Goal: Register for event/course

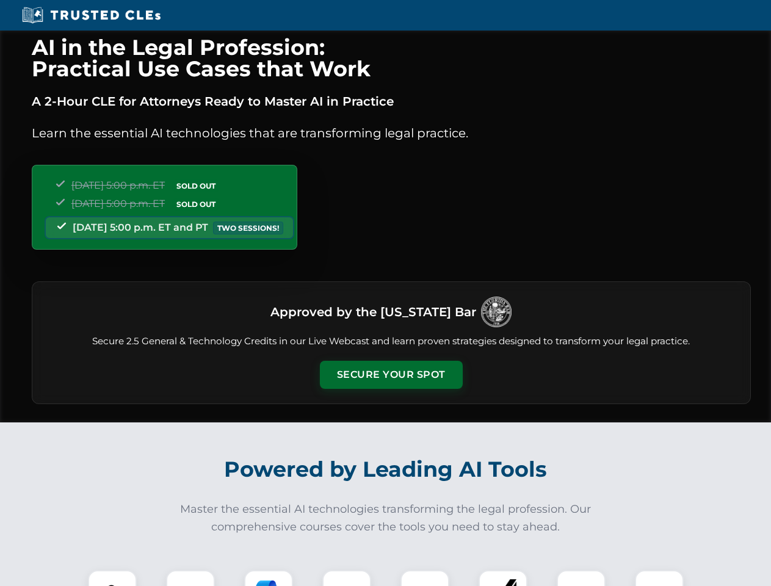
click at [390, 375] on button "Secure Your Spot" at bounding box center [391, 375] width 143 height 28
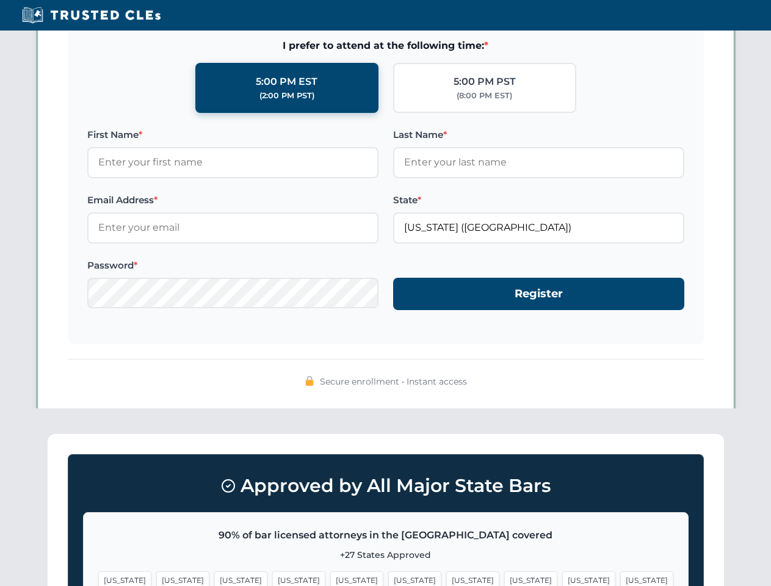
click at [446, 578] on span "[US_STATE]" at bounding box center [472, 580] width 53 height 18
click at [562, 578] on span "[US_STATE]" at bounding box center [588, 580] width 53 height 18
